Goal: Obtain resource: Download file/media

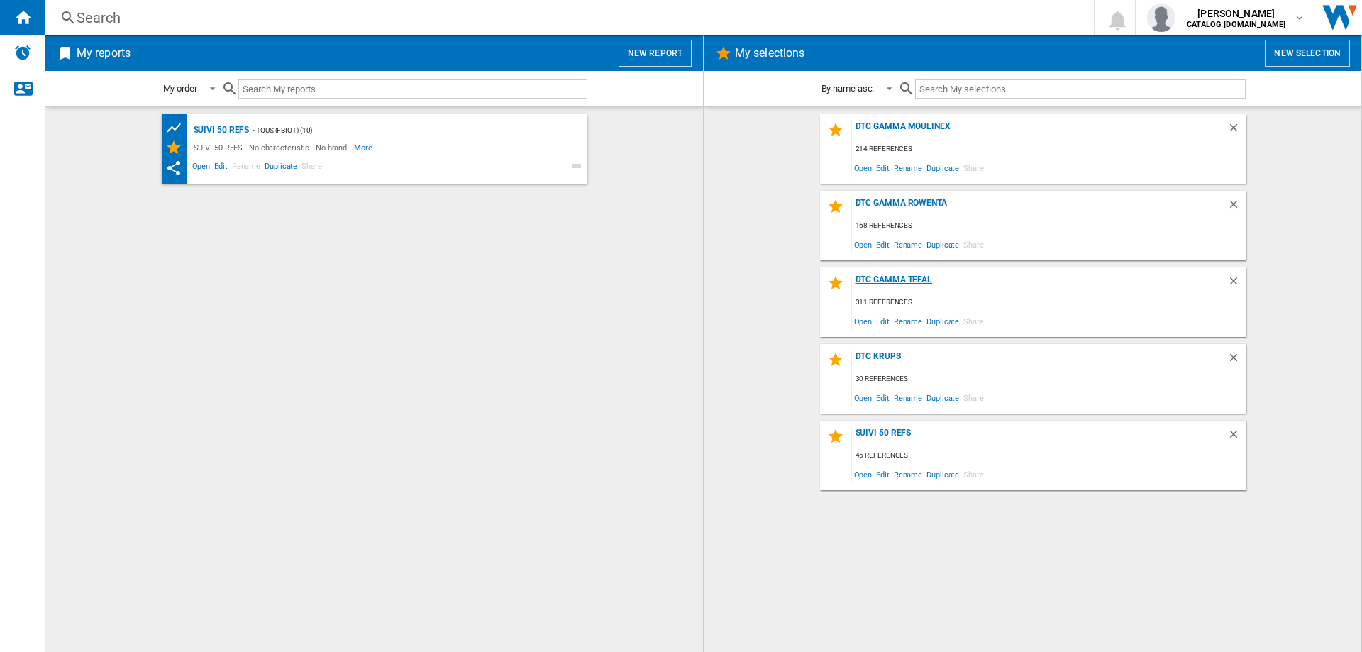
click at [904, 277] on div "DTC GAMMA TEFAL" at bounding box center [1039, 284] width 375 height 19
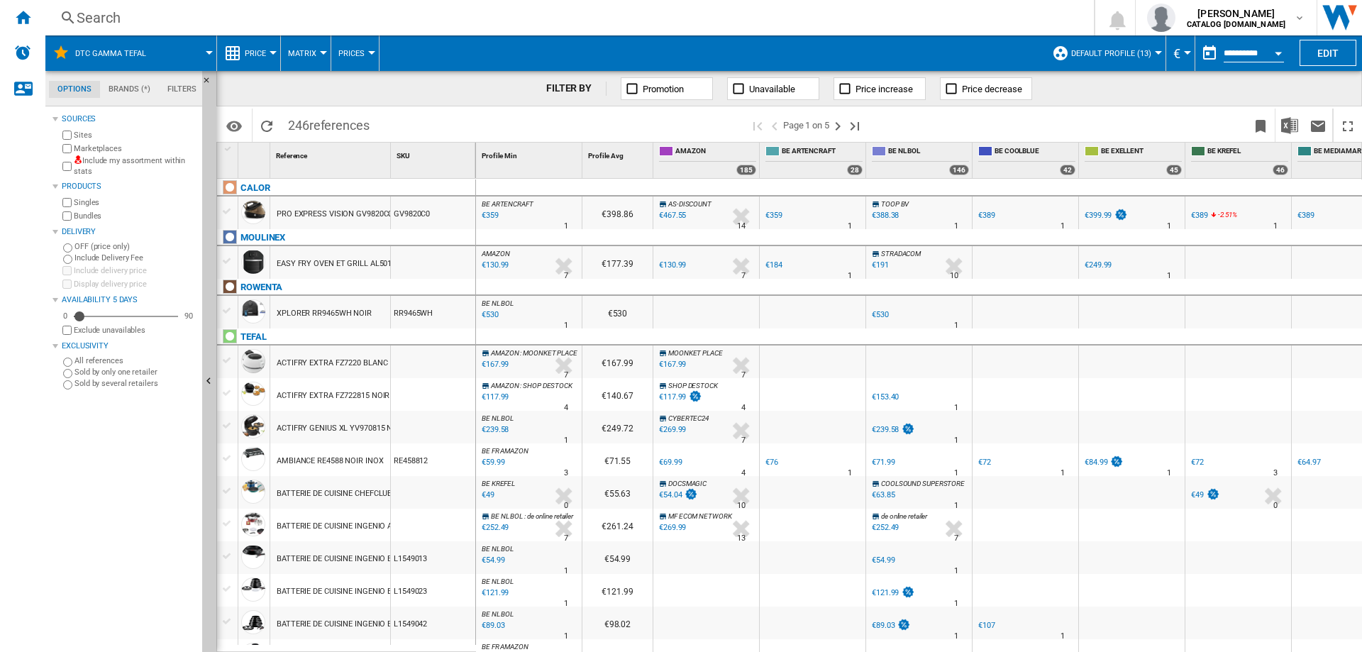
click at [73, 148] on div "Marketplaces" at bounding box center [128, 148] width 137 height 13
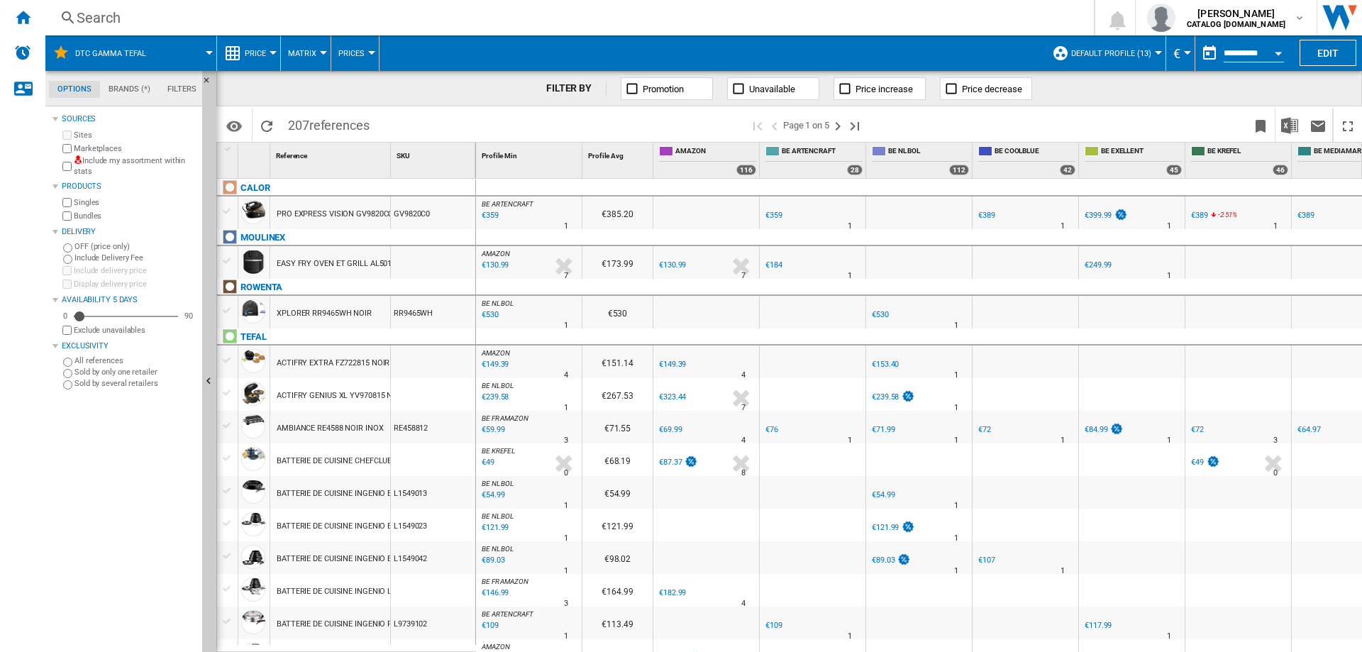
click at [1146, 52] on span "Default profile (13)" at bounding box center [1111, 53] width 80 height 9
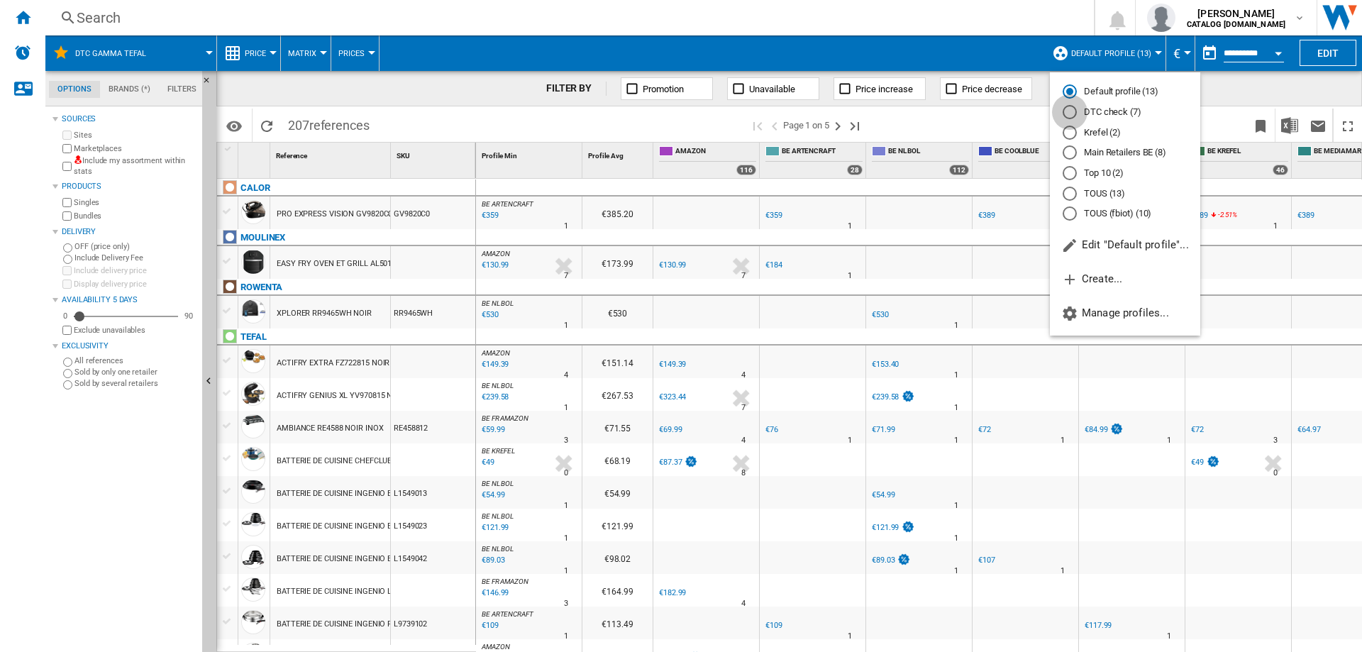
click at [1073, 114] on div "DTC check (7)" at bounding box center [1070, 112] width 14 height 14
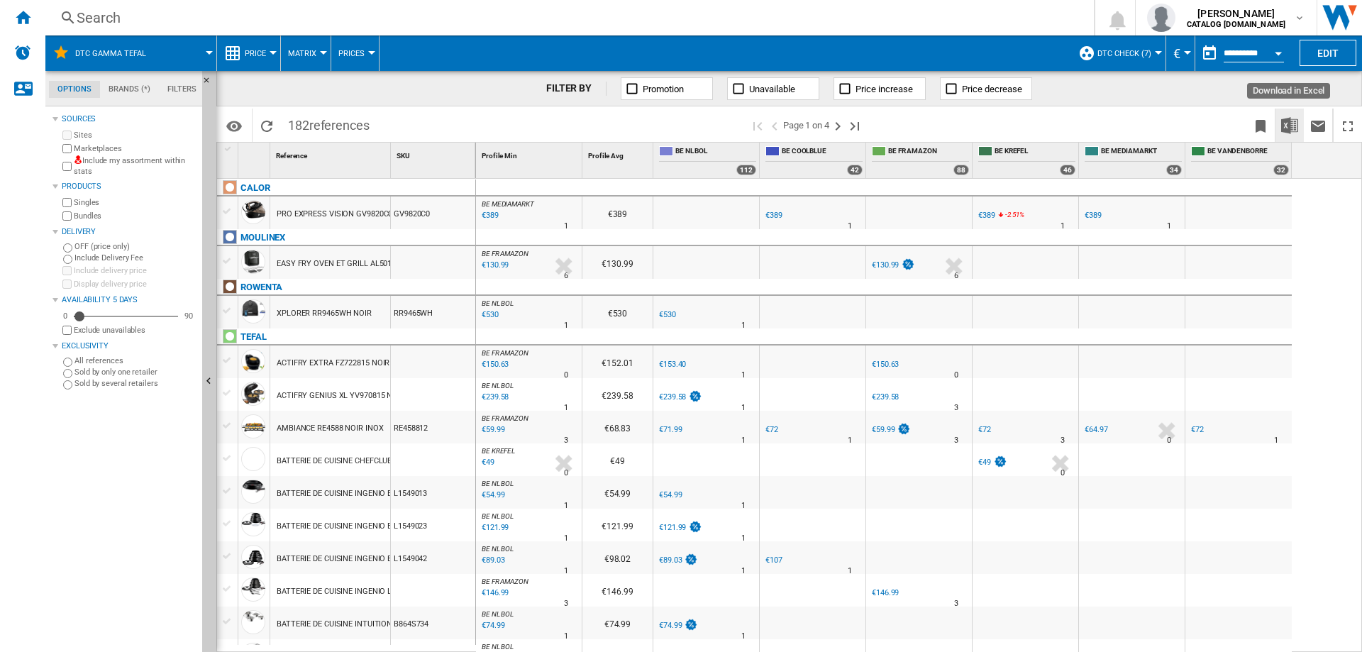
click at [1289, 131] on img "Download in Excel" at bounding box center [1289, 125] width 17 height 17
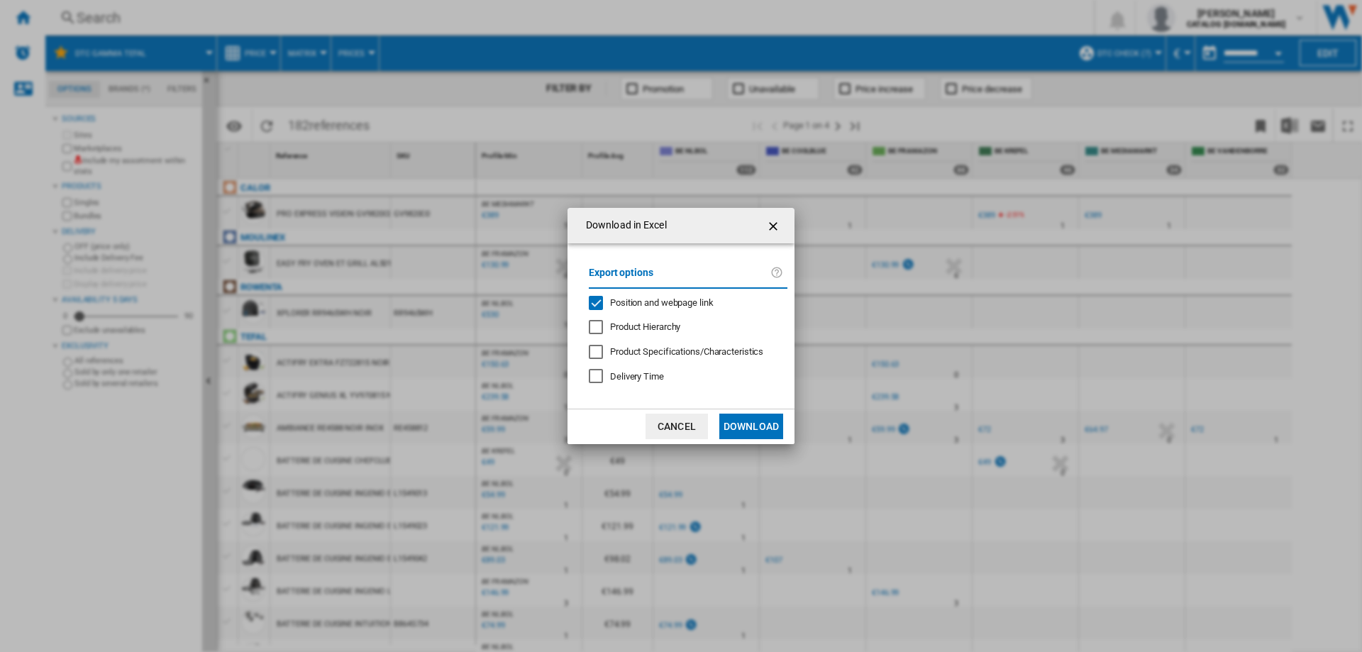
click at [595, 304] on div "Position and webpage link" at bounding box center [596, 303] width 14 height 14
click at [727, 421] on button "Download" at bounding box center [751, 427] width 64 height 26
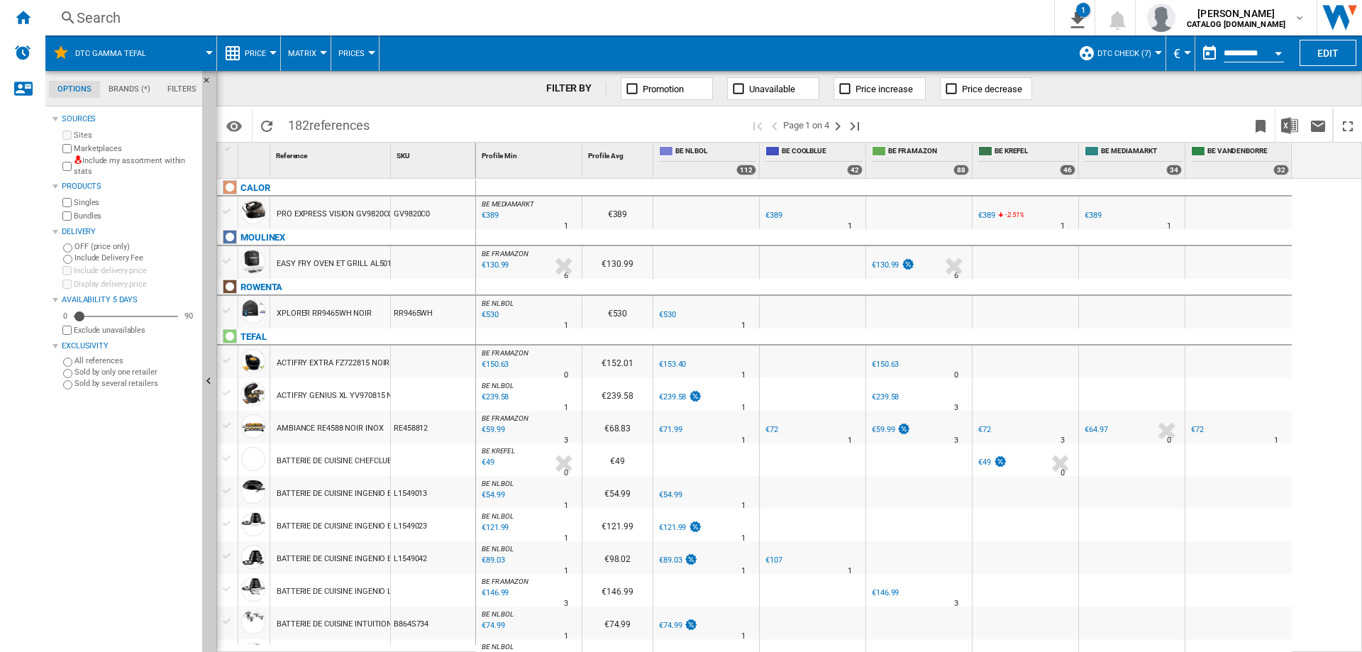
click at [140, 64] on button "DTC GAMMA TEFAL" at bounding box center [117, 52] width 85 height 35
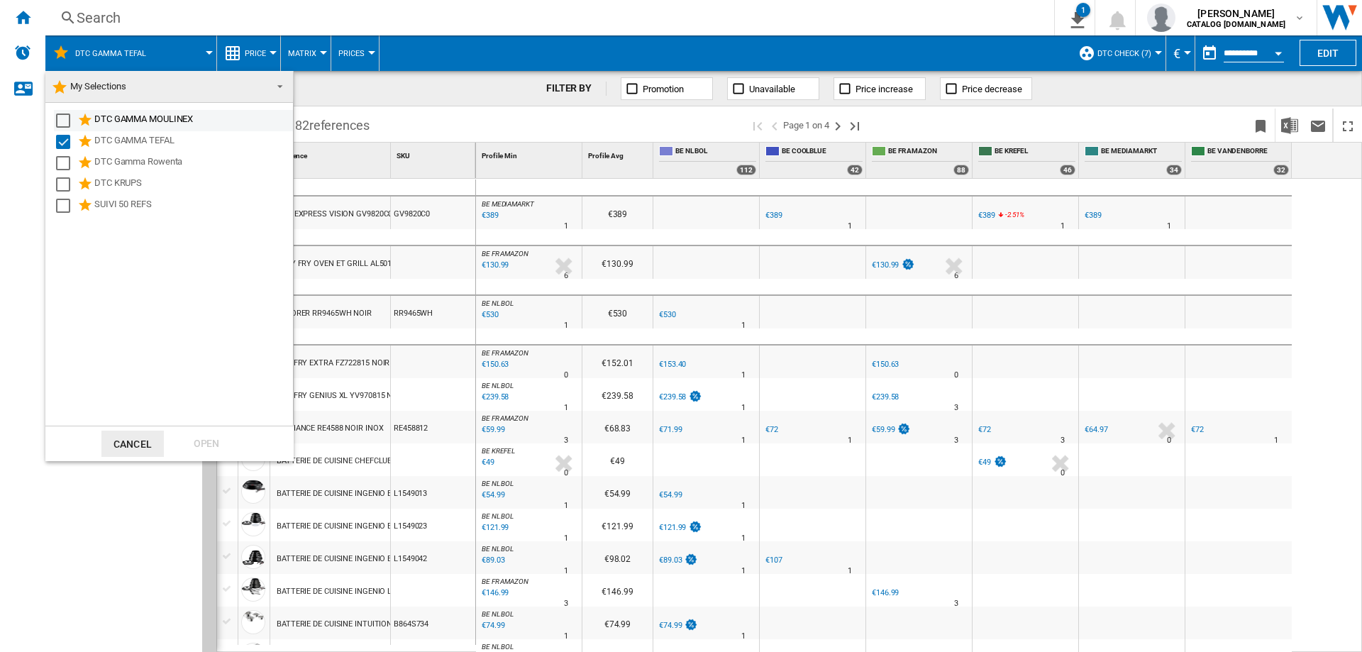
click at [67, 129] on div "DTC GAMMA MOULINEX" at bounding box center [173, 120] width 239 height 21
click at [69, 144] on div "Select" at bounding box center [63, 142] width 14 height 14
click at [67, 118] on div "Select" at bounding box center [63, 121] width 14 height 14
click at [219, 443] on div "Open" at bounding box center [206, 444] width 62 height 26
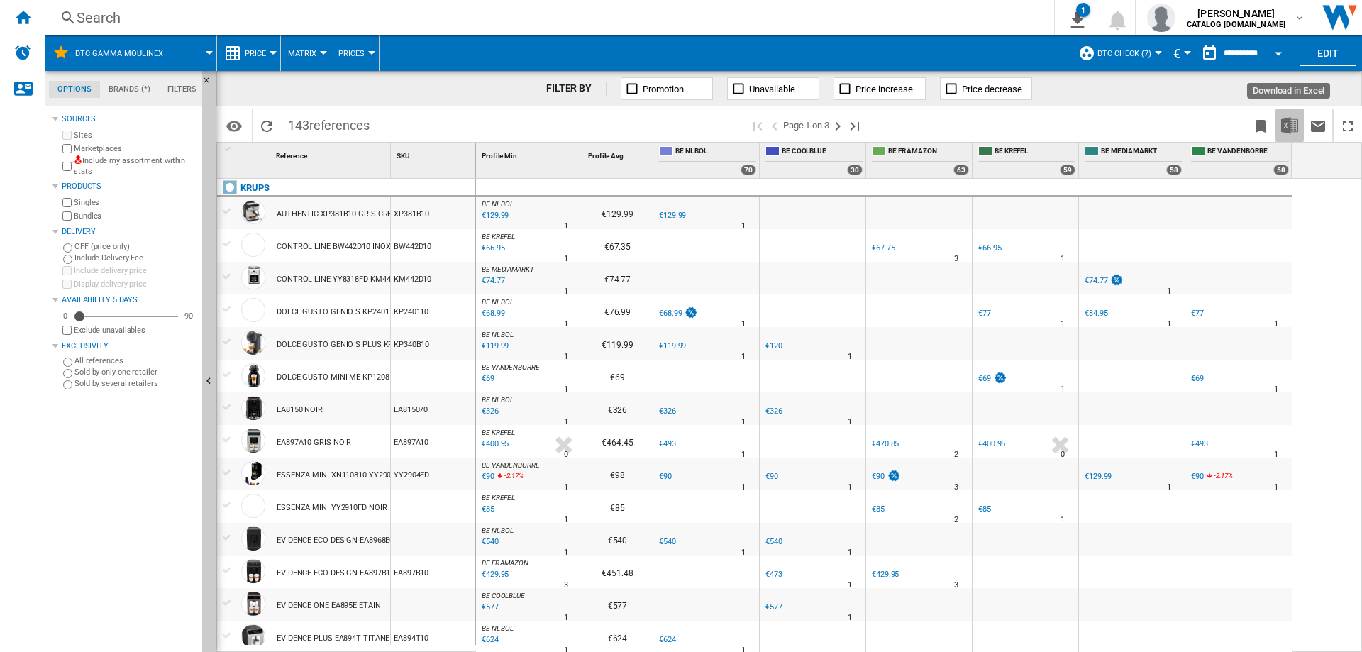
click at [1293, 129] on img "Download in Excel" at bounding box center [1289, 125] width 17 height 17
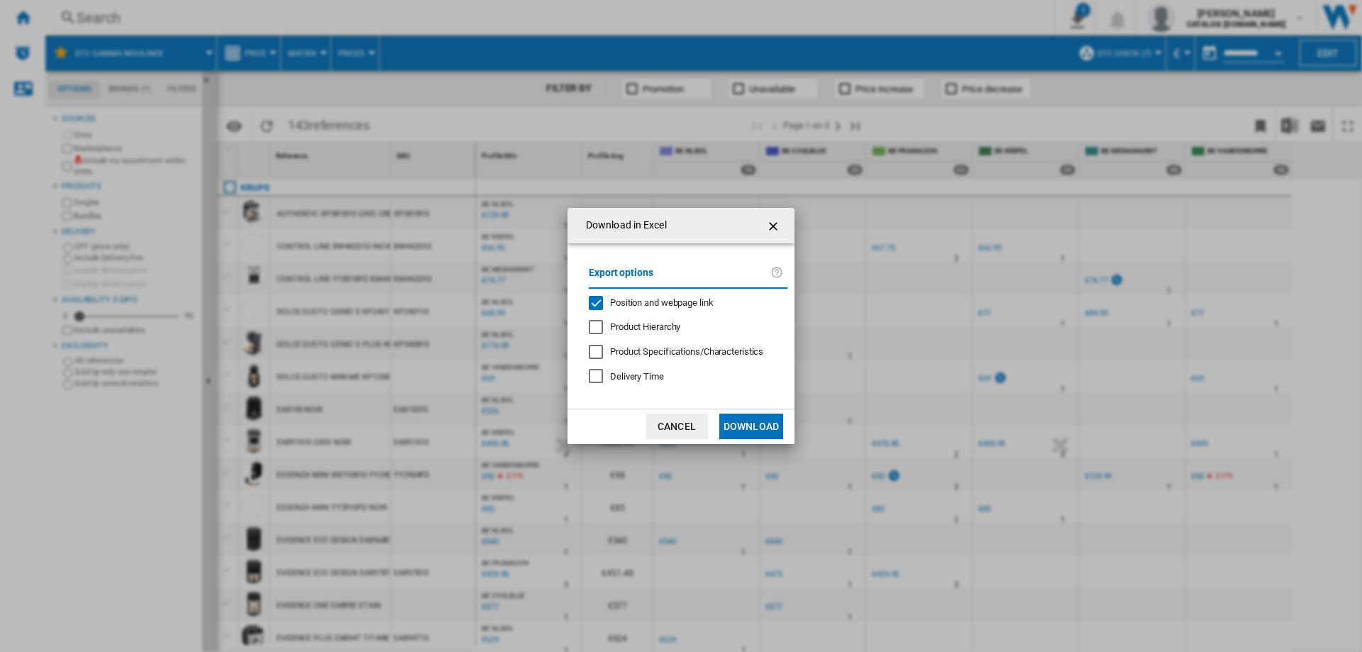
click at [591, 302] on div "Position and webpage link" at bounding box center [596, 303] width 14 height 14
click at [746, 421] on button "Download" at bounding box center [751, 427] width 64 height 26
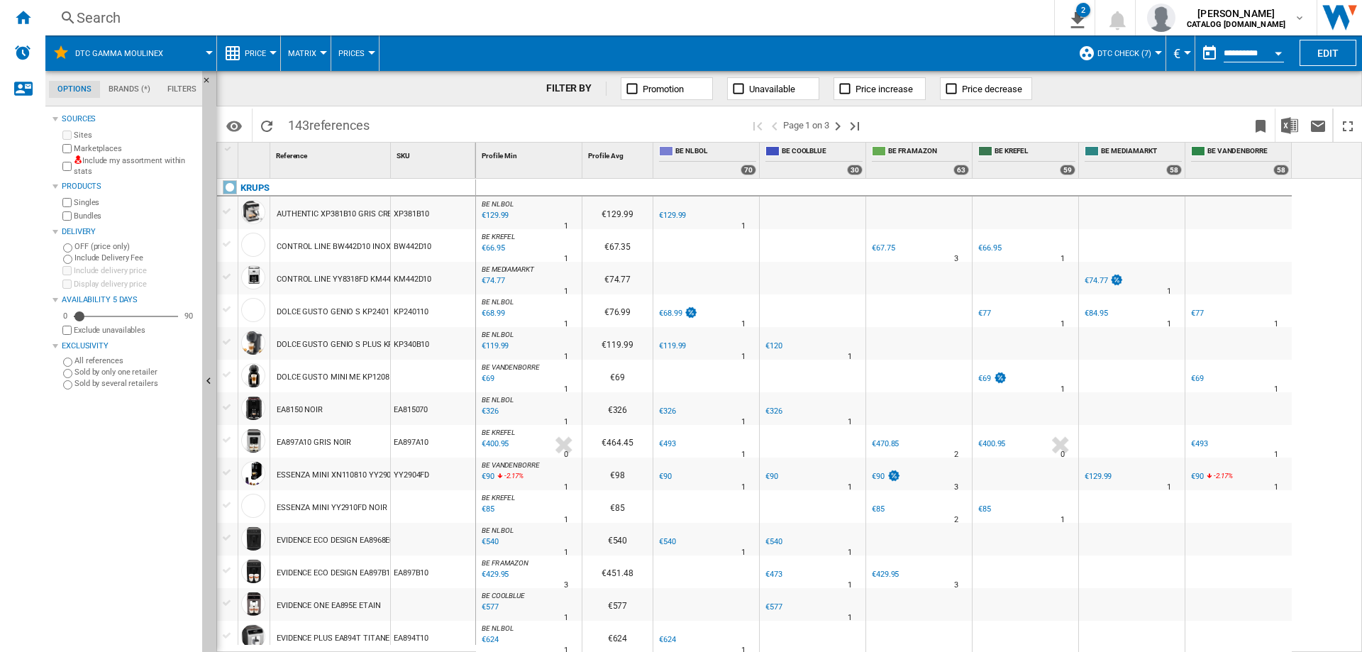
click at [202, 19] on div "Search" at bounding box center [547, 18] width 941 height 20
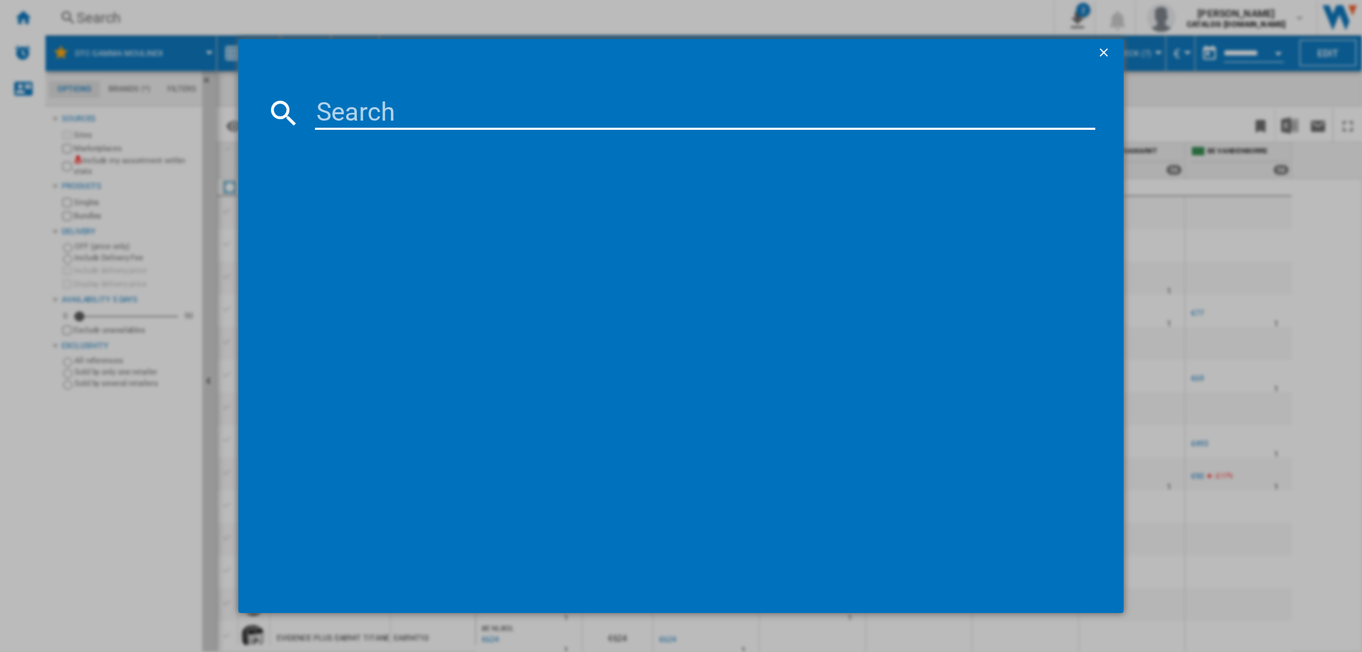
click at [377, 108] on input at bounding box center [705, 113] width 780 height 34
click at [441, 109] on input at bounding box center [705, 113] width 780 height 34
paste input "YY4899"
type input "YY4899"
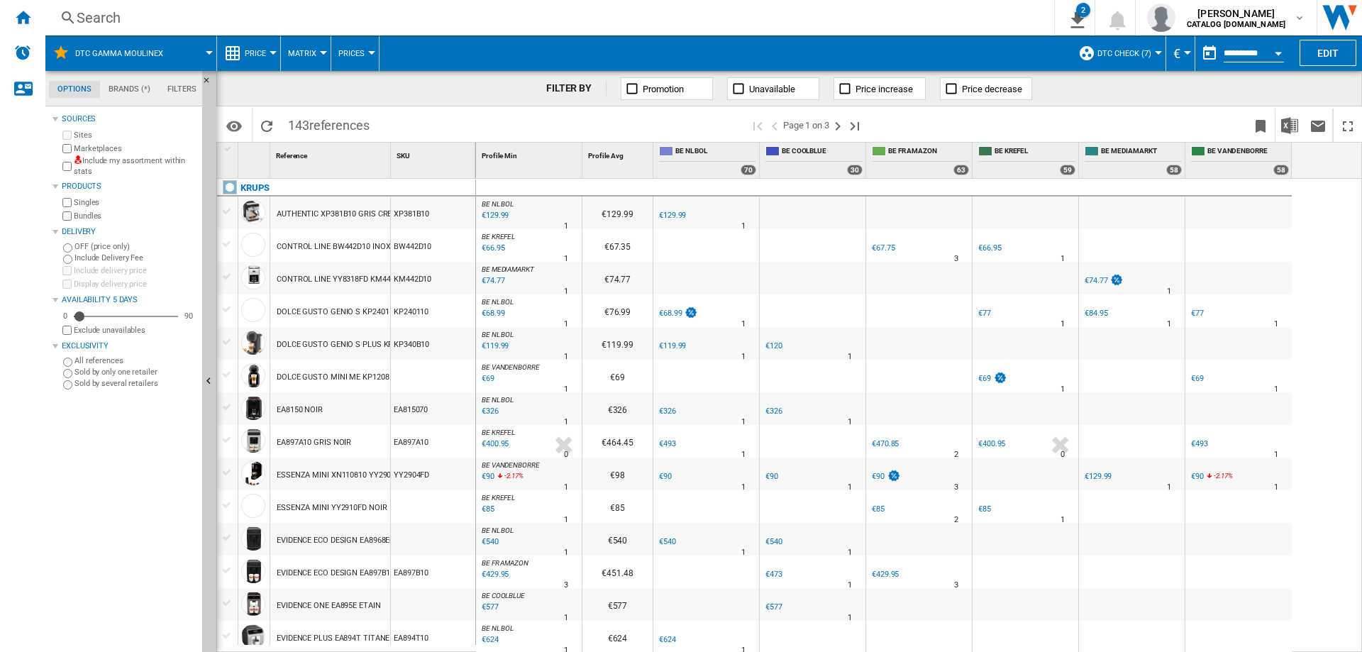
click at [179, 53] on div "DTC GAMMA MOULINEX" at bounding box center [131, 52] width 157 height 35
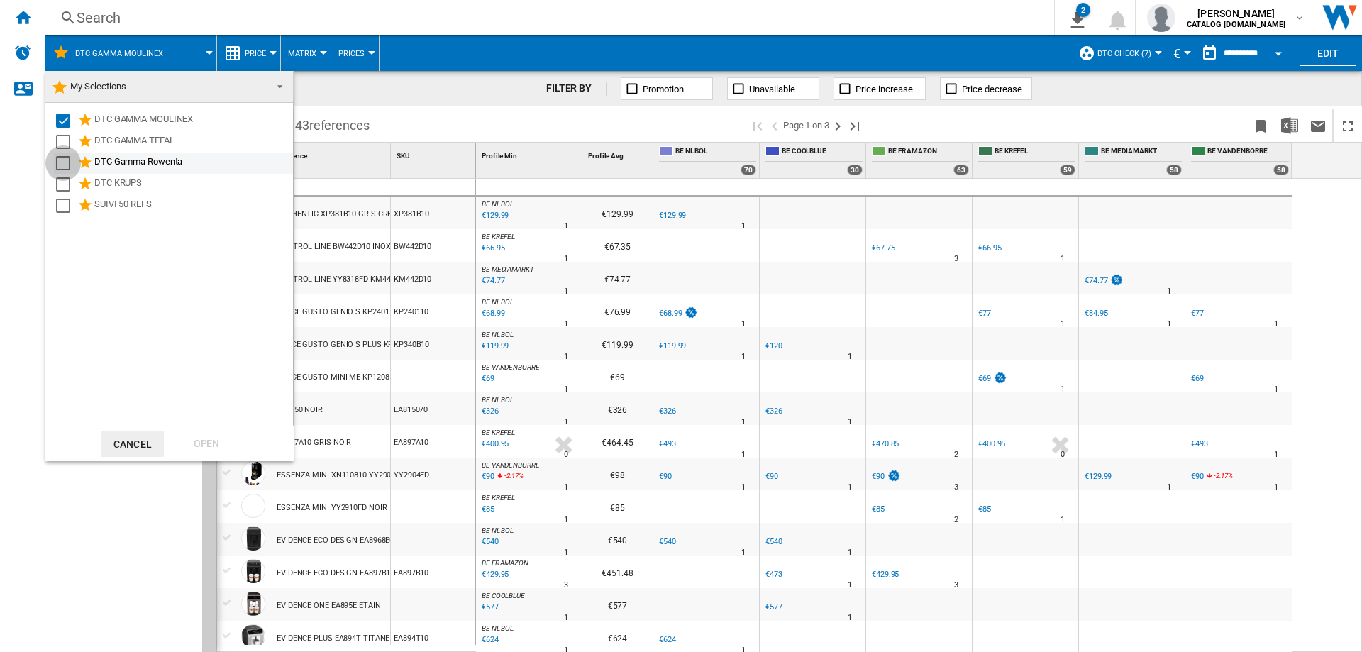
click at [60, 158] on div "Select" at bounding box center [63, 163] width 14 height 14
click at [67, 126] on div "Select" at bounding box center [63, 121] width 14 height 14
click at [204, 443] on div "Open" at bounding box center [206, 444] width 62 height 26
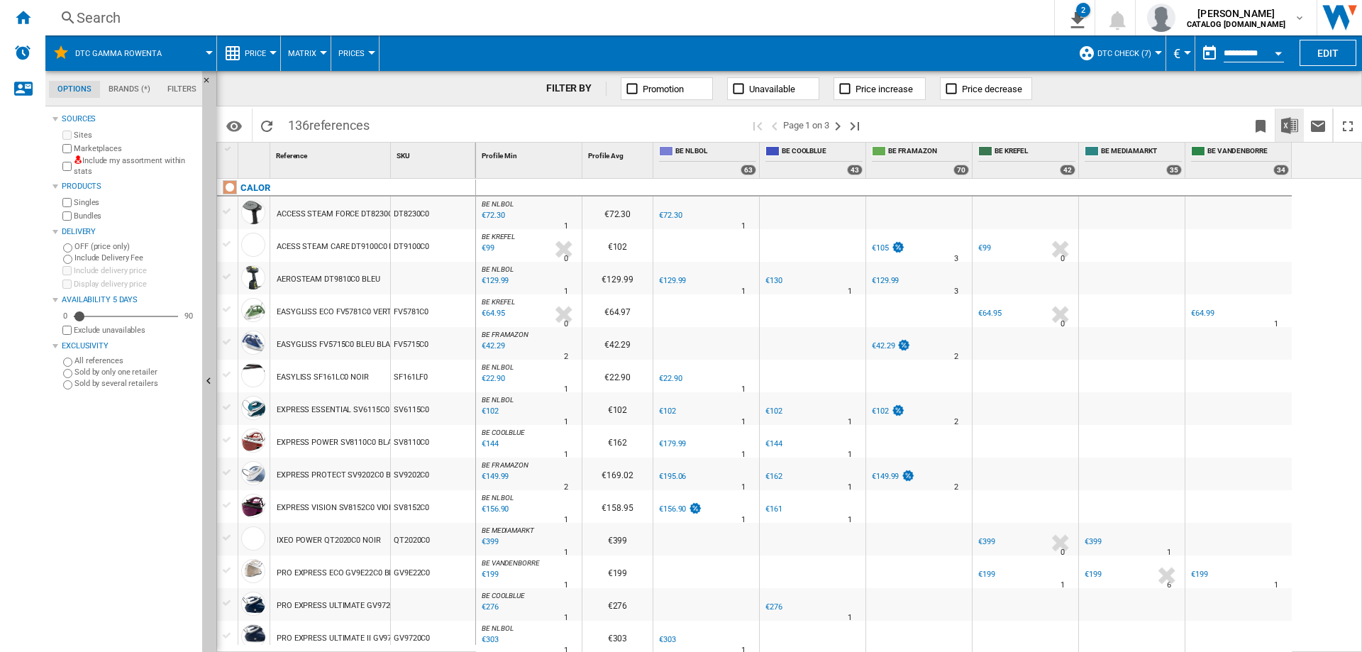
click at [1301, 126] on button "Download in Excel" at bounding box center [1290, 125] width 28 height 33
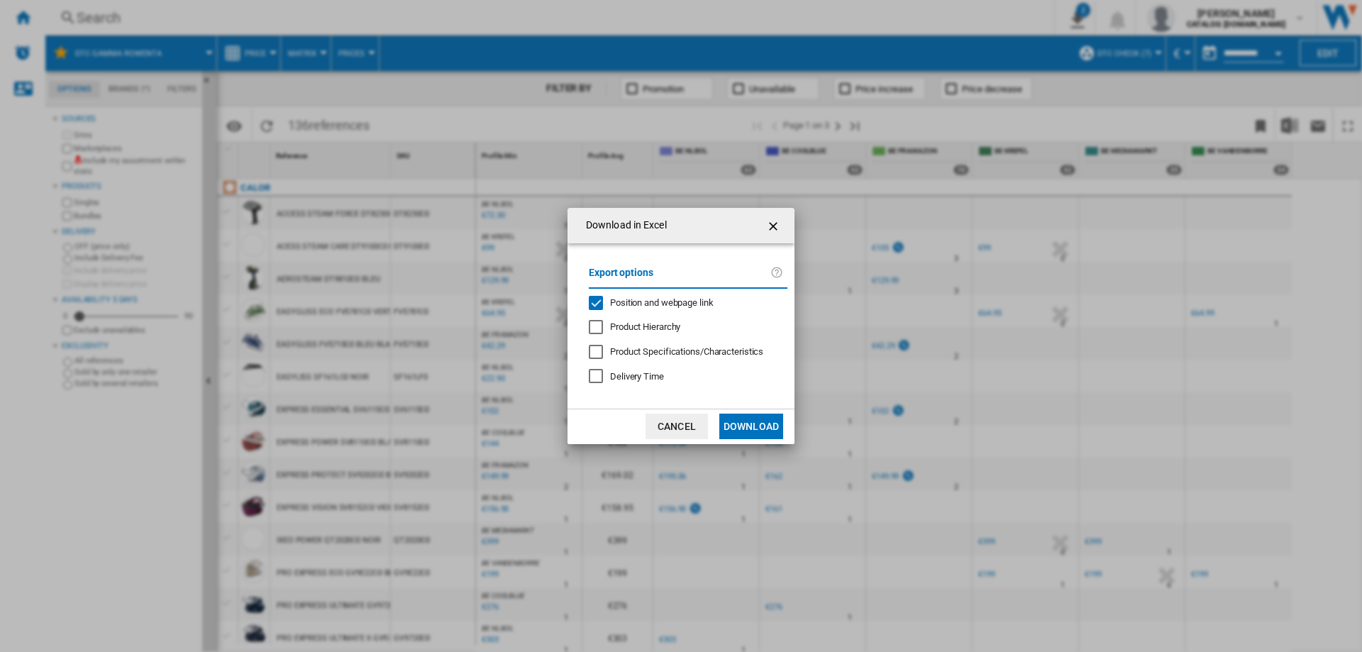
click at [596, 302] on div "Position and webpage link" at bounding box center [596, 303] width 14 height 14
click at [756, 428] on button "Download" at bounding box center [751, 427] width 64 height 26
